Goal: Obtain resource: Obtain resource

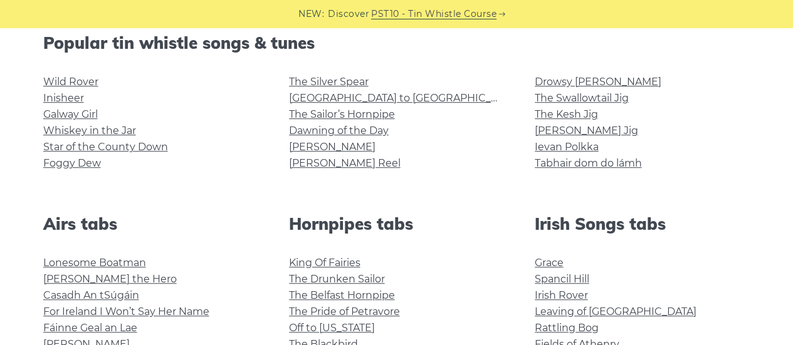
scroll to position [628, 0]
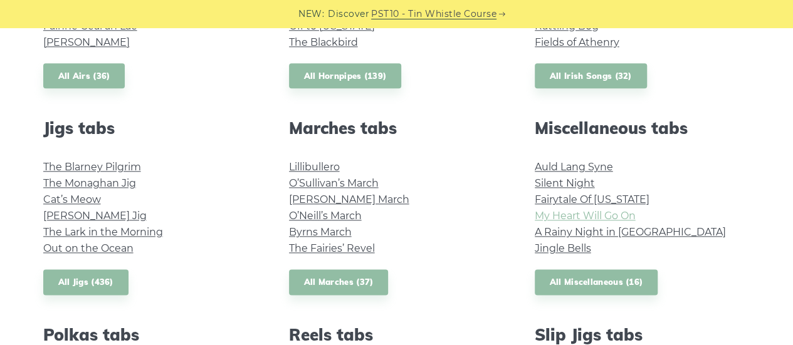
click at [618, 216] on link "My Heart Will Go On" at bounding box center [585, 216] width 101 height 12
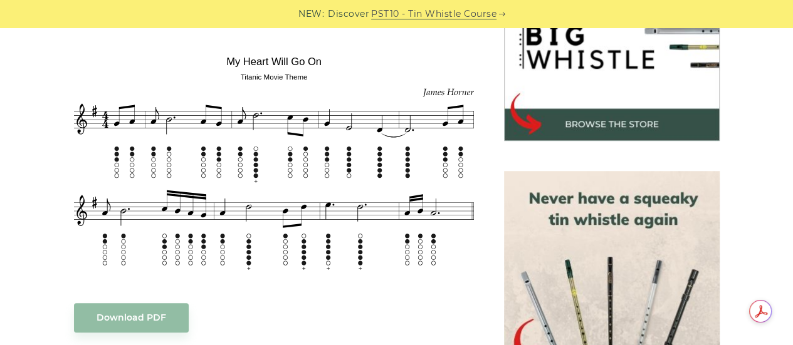
scroll to position [736, 0]
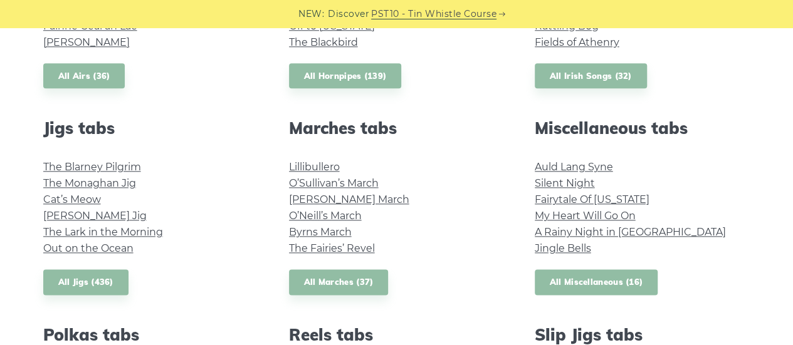
click at [647, 288] on link "All Miscellaneous (16)" at bounding box center [596, 282] width 123 height 26
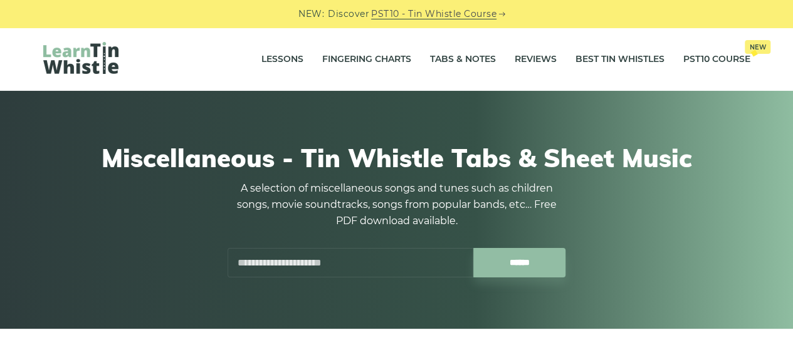
scroll to position [302, 0]
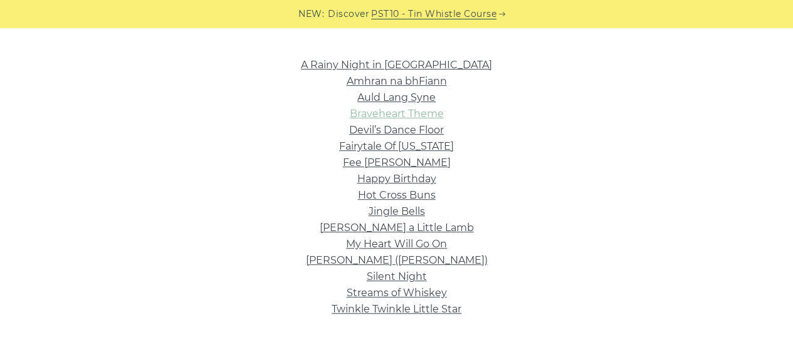
click at [416, 115] on link "Braveheart Theme" at bounding box center [397, 114] width 94 height 12
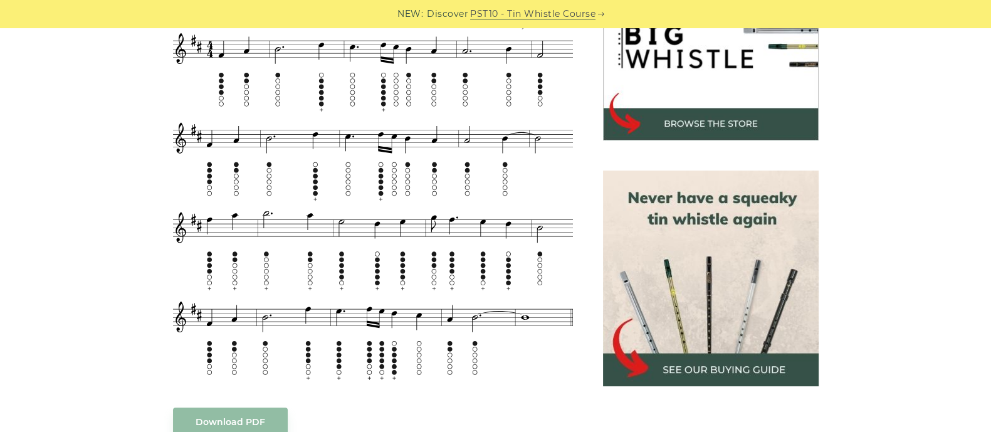
scroll to position [403, 0]
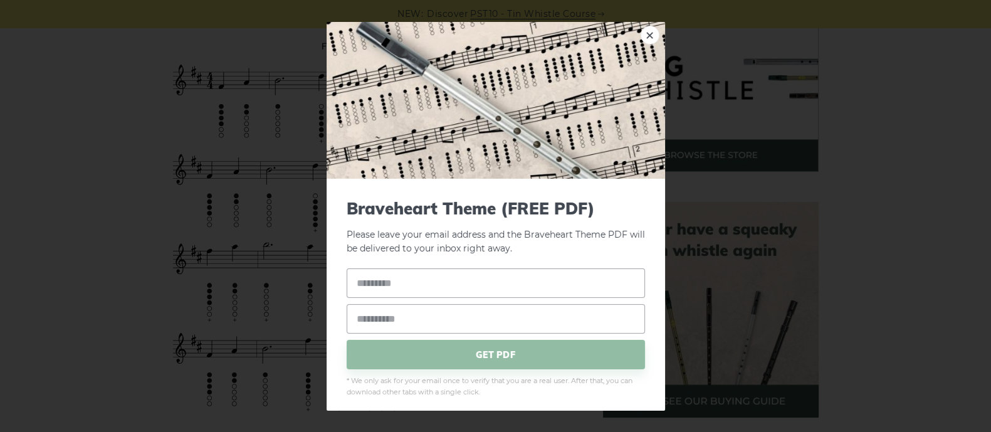
drag, startPoint x: 323, startPoint y: 28, endPoint x: 329, endPoint y: 26, distance: 6.4
click at [641, 35] on link "×" at bounding box center [650, 34] width 19 height 19
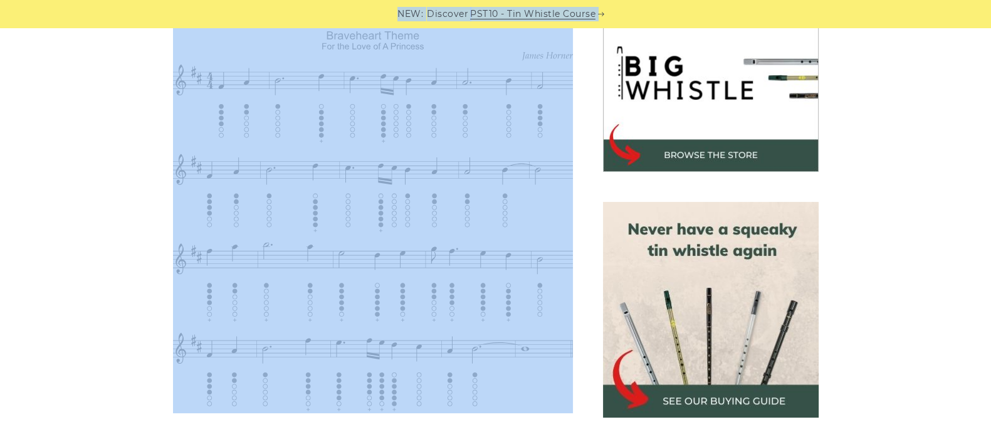
drag, startPoint x: 319, startPoint y: 26, endPoint x: 368, endPoint y: 36, distance: 49.8
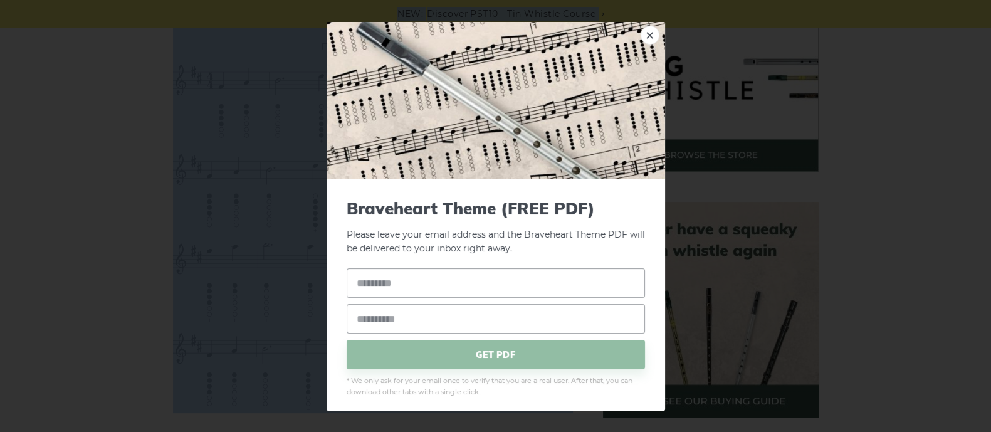
click at [641, 26] on link "×" at bounding box center [650, 34] width 19 height 19
click at [642, 34] on link "×" at bounding box center [650, 34] width 19 height 19
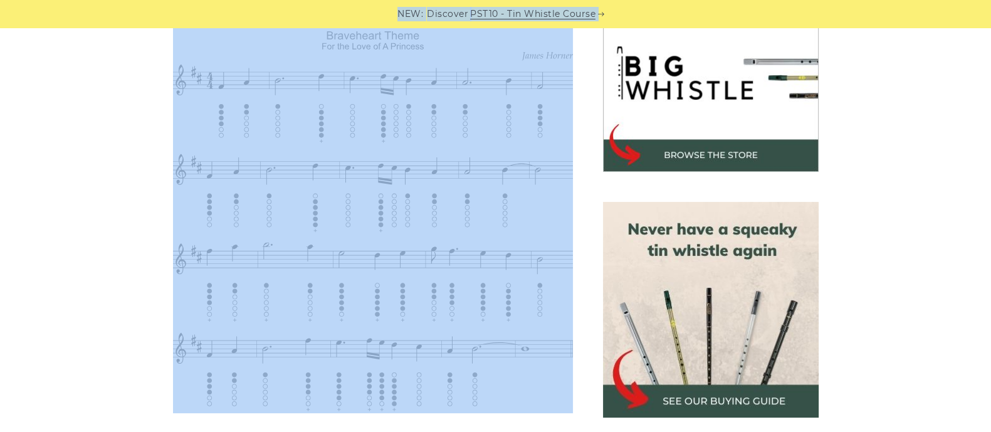
scroll to position [25, 0]
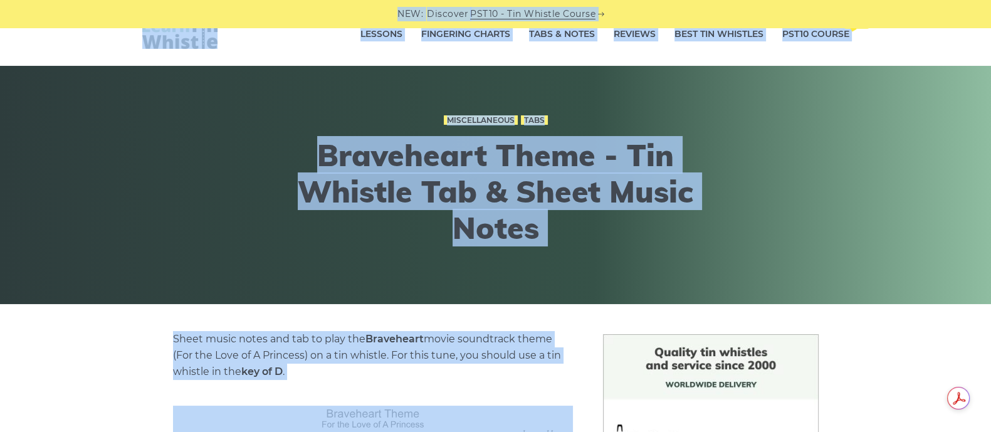
click at [290, 145] on h1 "Braveheart Theme - Tin Whistle Tab & Sheet Music Notes" at bounding box center [495, 191] width 461 height 108
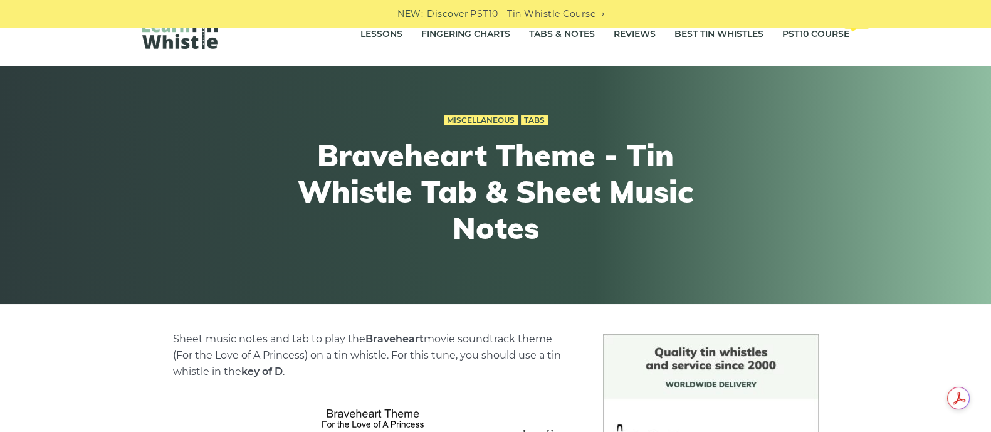
click at [290, 145] on h1 "Braveheart Theme - Tin Whistle Tab & Sheet Music Notes" at bounding box center [495, 191] width 461 height 108
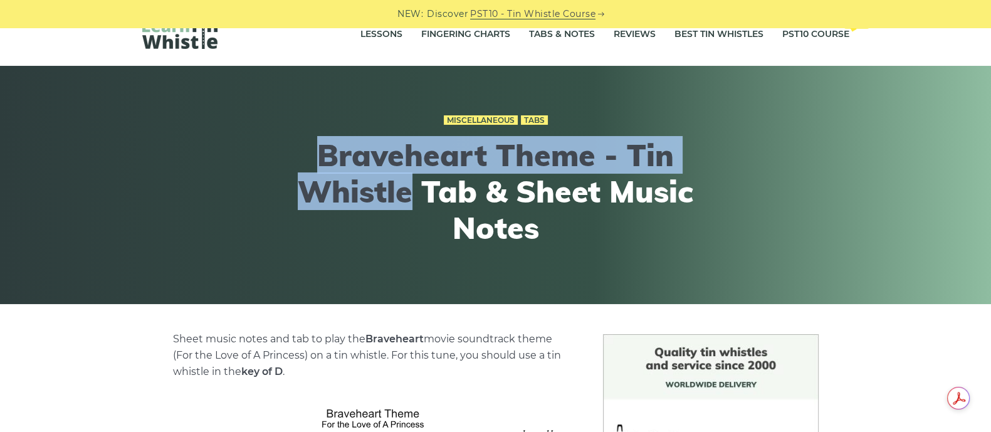
drag, startPoint x: 310, startPoint y: 145, endPoint x: 414, endPoint y: 170, distance: 106.6
click at [414, 170] on h1 "Braveheart Theme - Tin Whistle Tab & Sheet Music Notes" at bounding box center [495, 191] width 461 height 108
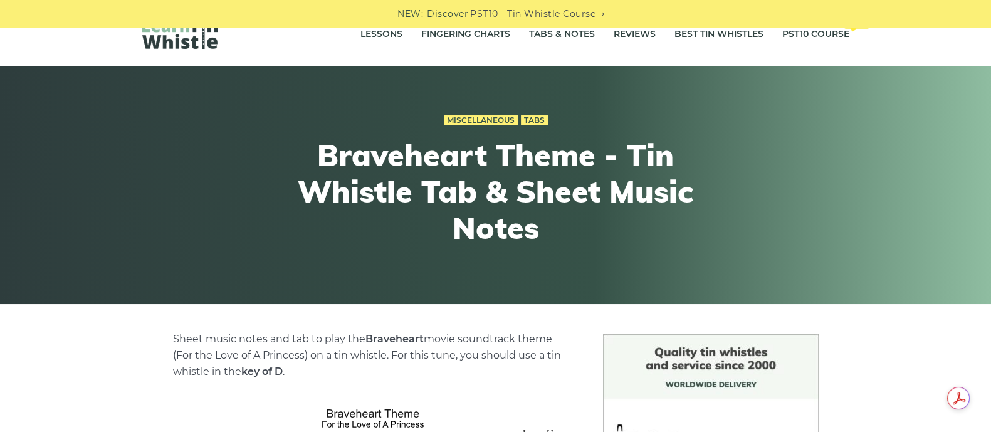
click at [276, 187] on h1 "Braveheart Theme - Tin Whistle Tab & Sheet Music Notes" at bounding box center [495, 191] width 461 height 108
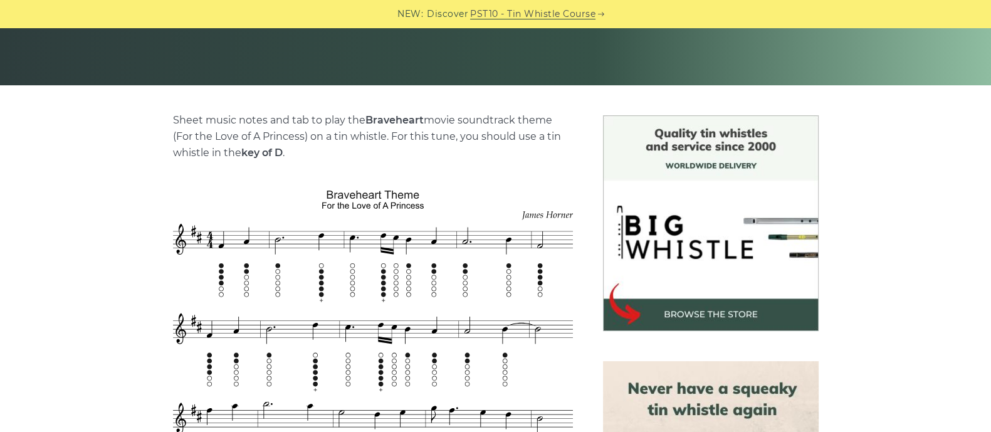
scroll to position [244, 0]
drag, startPoint x: 315, startPoint y: 181, endPoint x: 374, endPoint y: 189, distance: 58.9
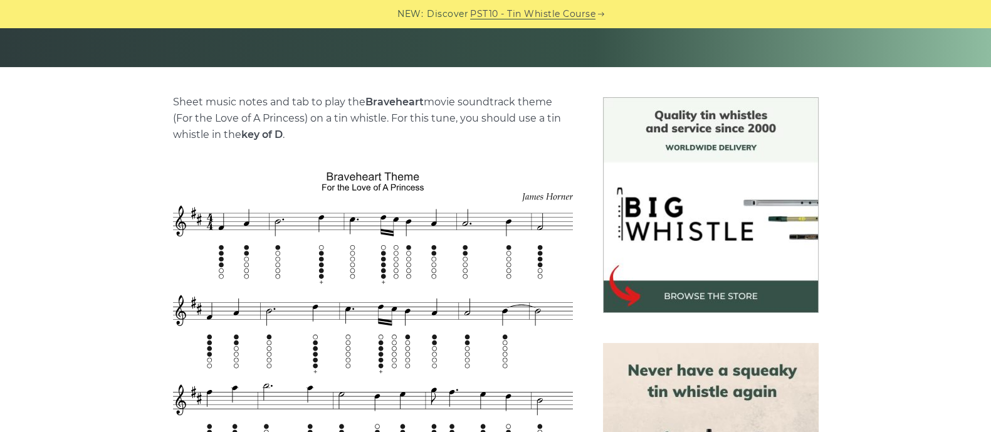
scroll to position [276, 0]
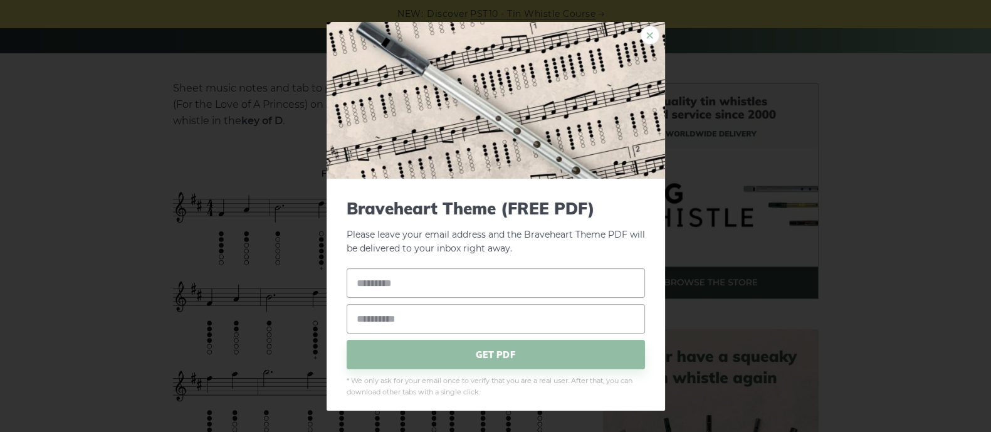
click at [641, 33] on link "×" at bounding box center [650, 34] width 19 height 19
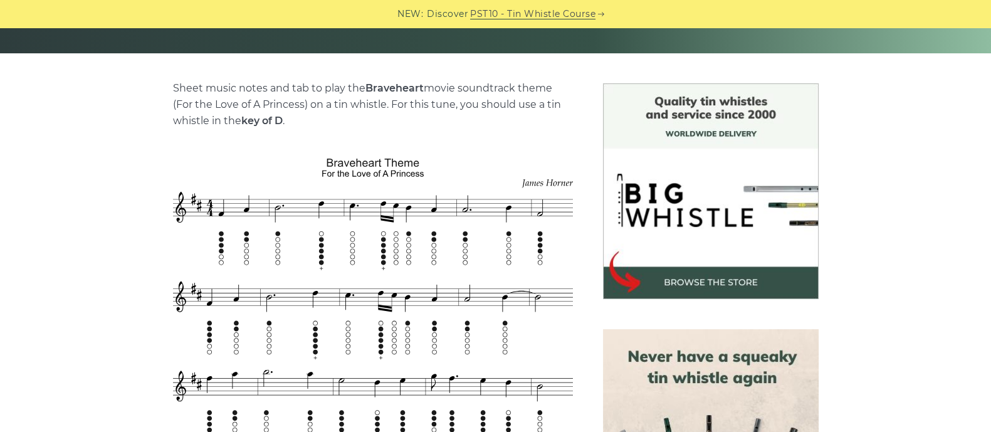
click at [181, 110] on p "Sheet music notes and tab to play the Braveheart movie soundtrack theme (For th…" at bounding box center [373, 104] width 400 height 49
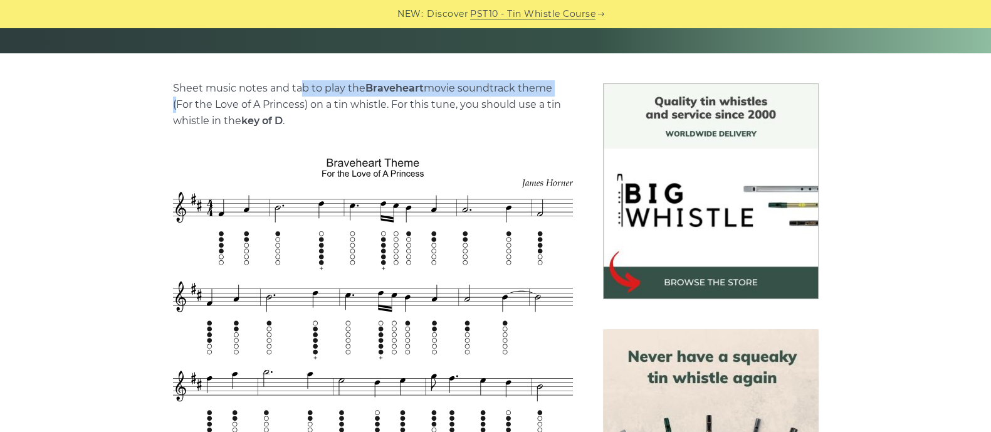
drag, startPoint x: 179, startPoint y: 104, endPoint x: 299, endPoint y: 93, distance: 120.8
click at [299, 93] on p "Sheet music notes and tab to play the Braveheart movie soundtrack theme (For th…" at bounding box center [373, 104] width 400 height 49
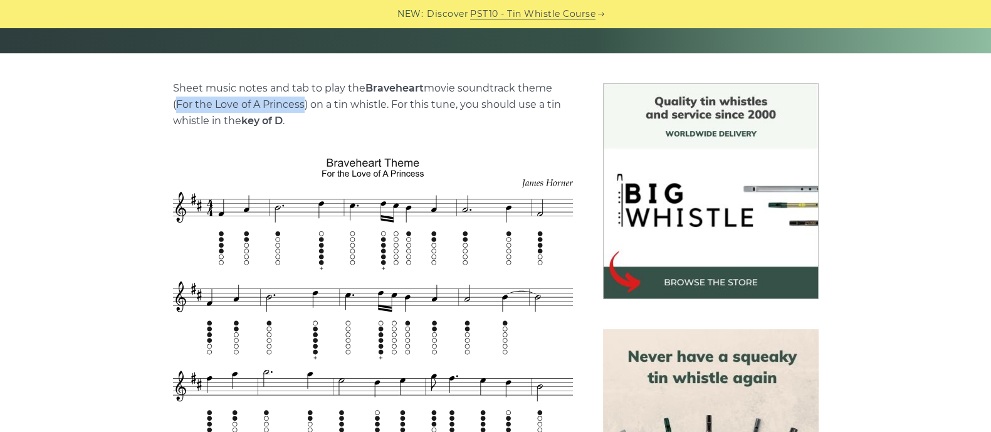
drag, startPoint x: 304, startPoint y: 102, endPoint x: 177, endPoint y: 106, distance: 126.7
click at [177, 106] on p "Sheet music notes and tab to play the Braveheart movie soundtrack theme (For th…" at bounding box center [373, 104] width 400 height 49
copy p "For the Love of A Princess"
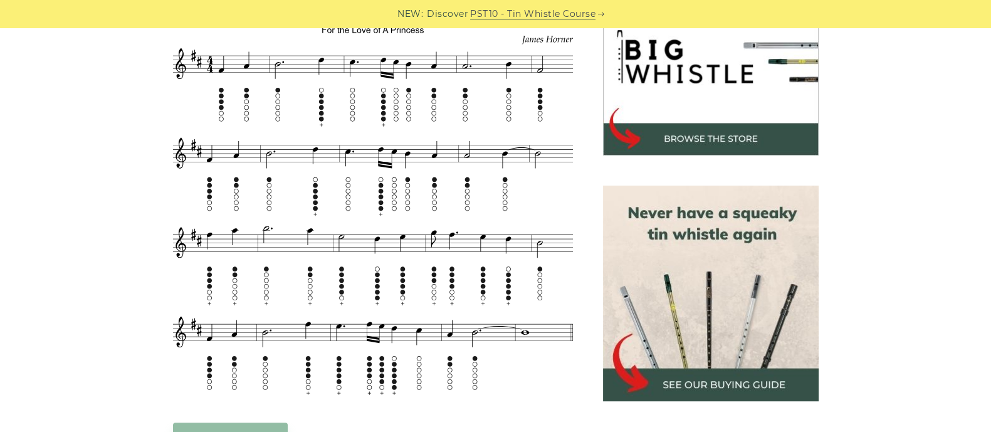
scroll to position [432, 0]
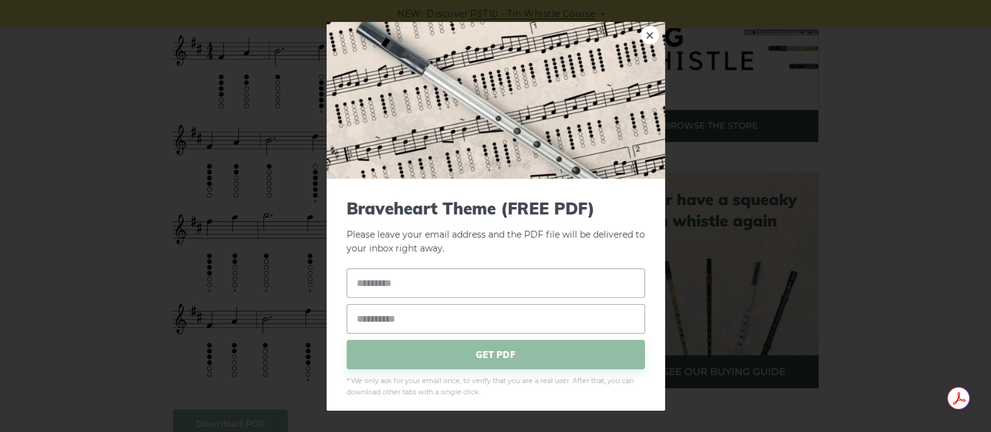
click at [184, 345] on div "× Braveheart Theme (FREE PDF) Please leave your email address and the PDF file …" at bounding box center [495, 216] width 991 height 432
click at [476, 253] on p "Please leave your email address and the PDF file will be delivered to your inbo…" at bounding box center [496, 227] width 298 height 58
click at [641, 38] on link "×" at bounding box center [650, 34] width 19 height 19
